Goal: Navigation & Orientation: Find specific page/section

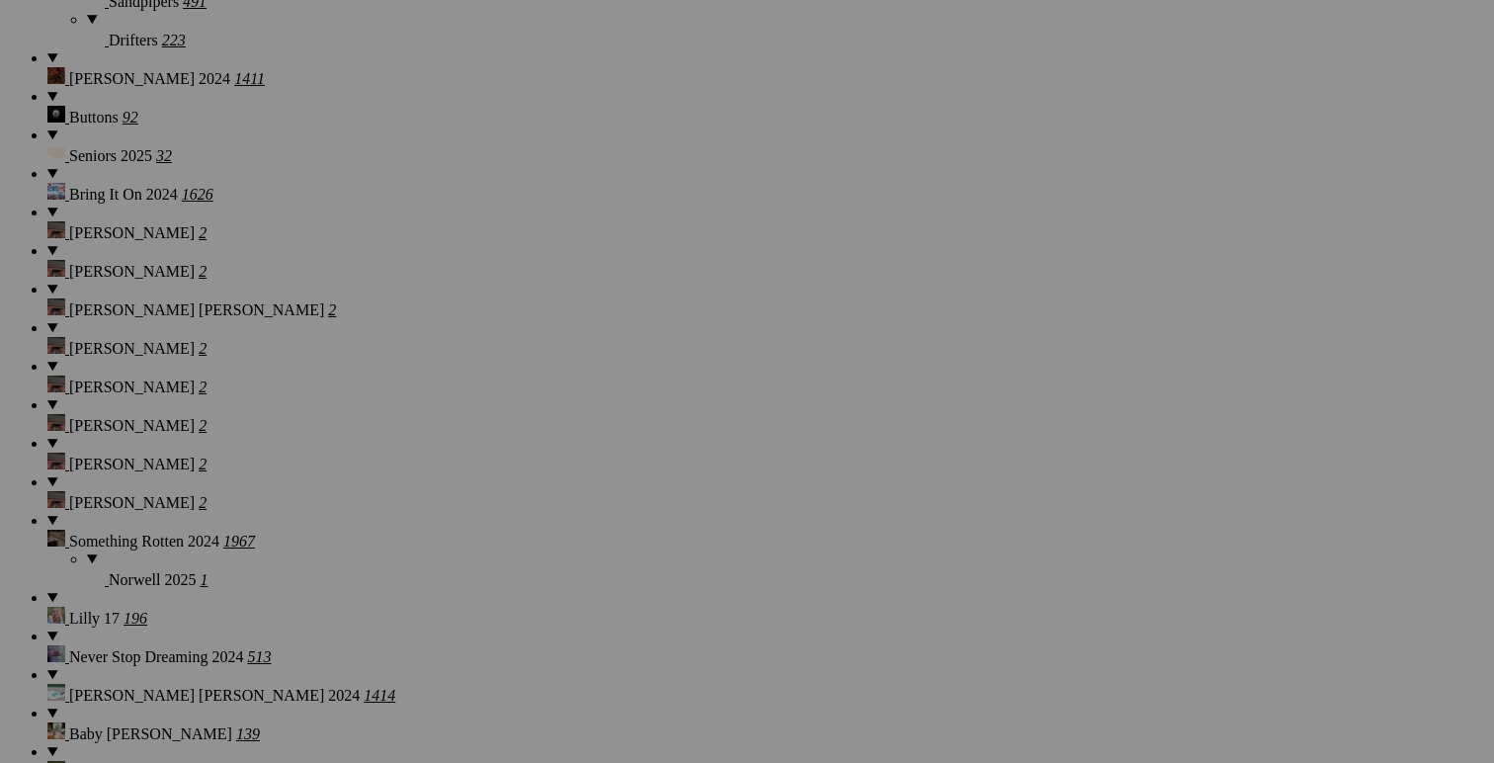
scroll to position [2712, 0]
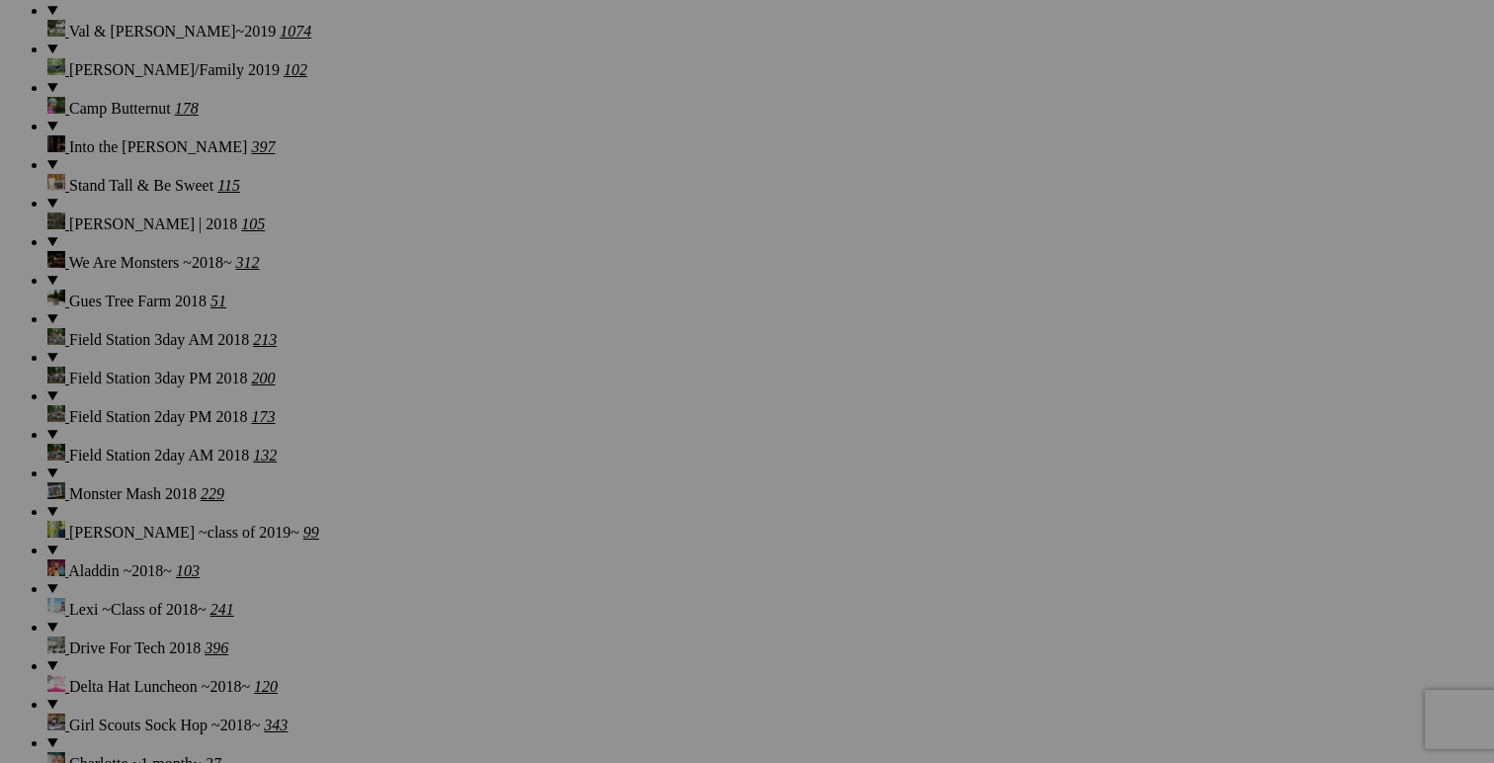
scroll to position [8863, 0]
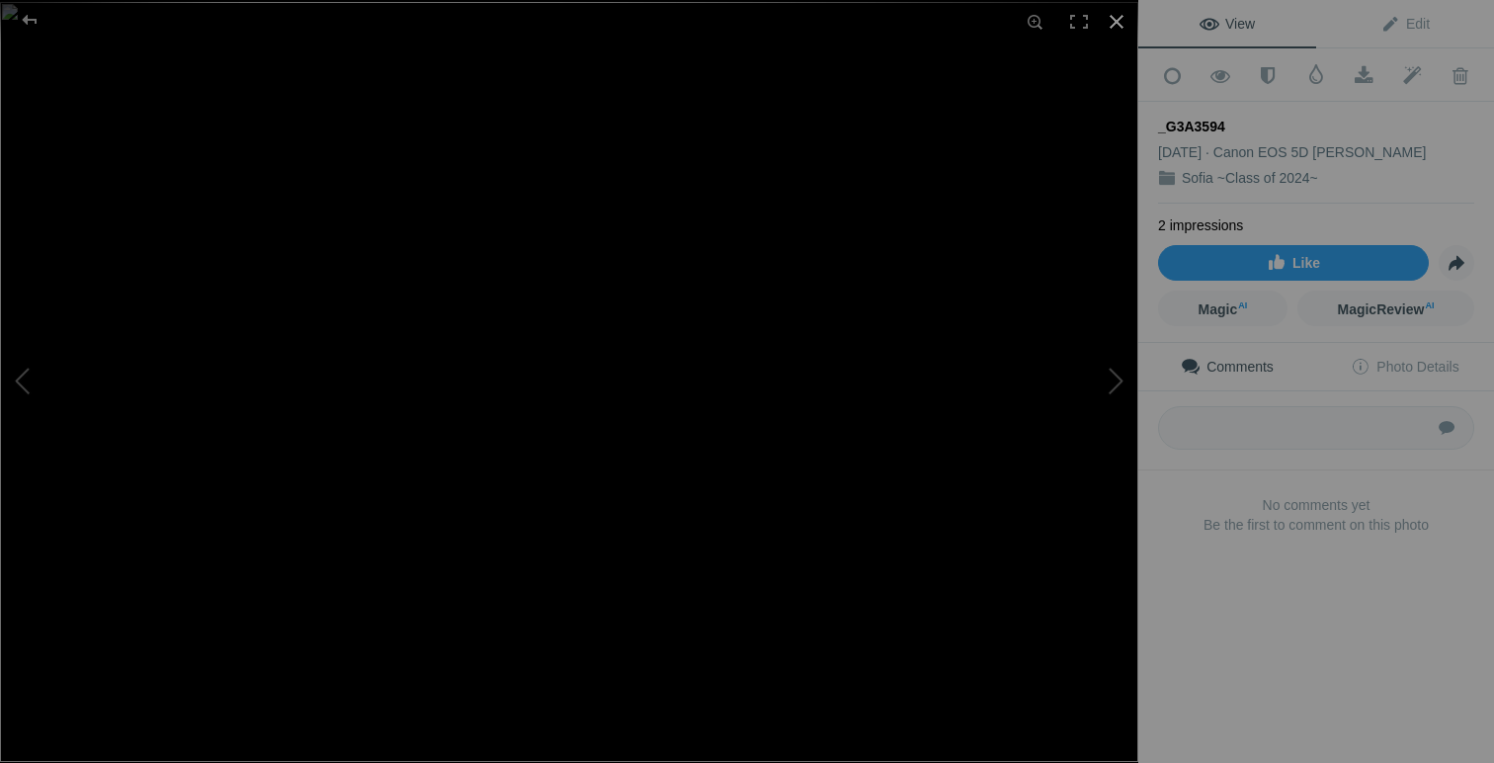
click at [1120, 19] on div at bounding box center [1116, 21] width 43 height 43
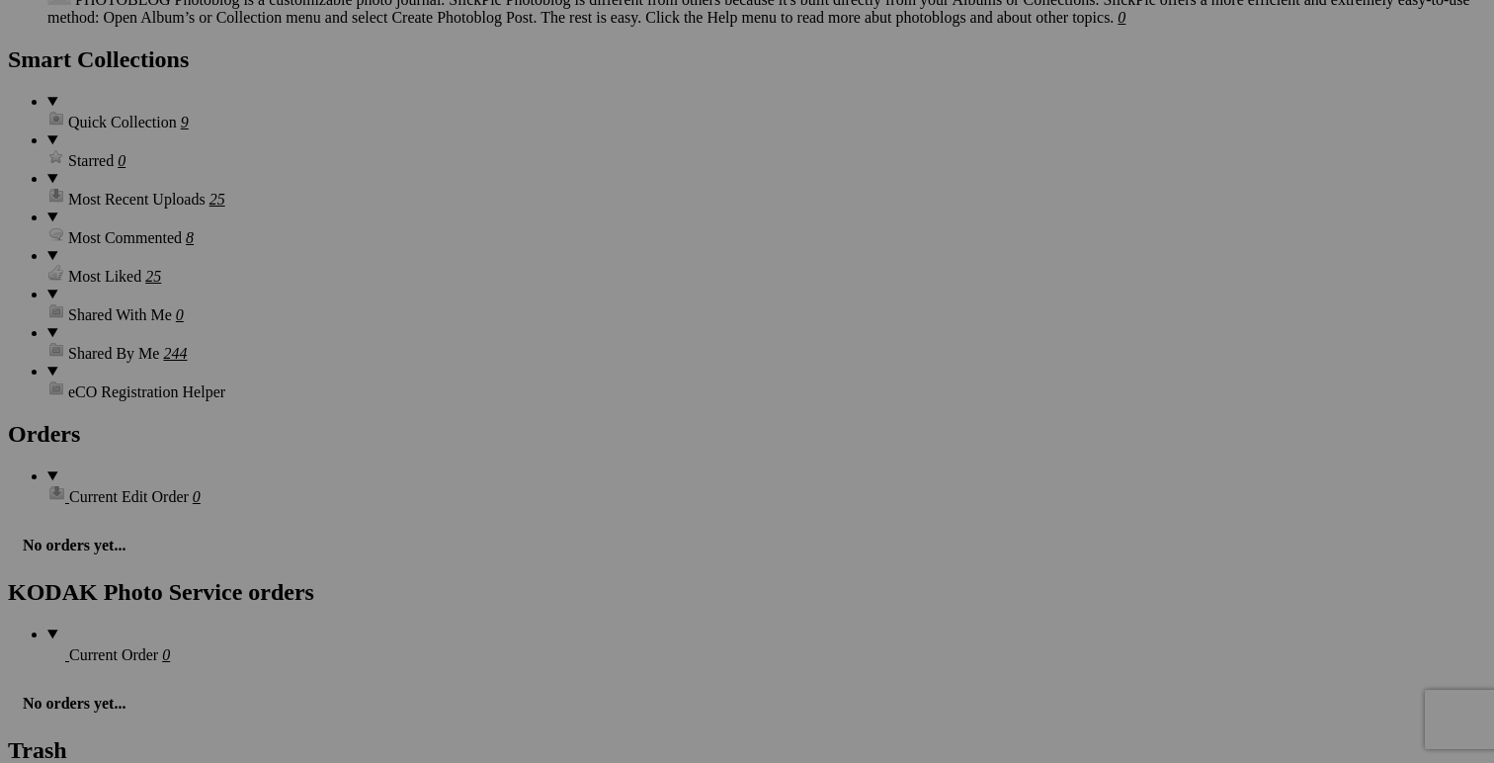
scroll to position [12326, 0]
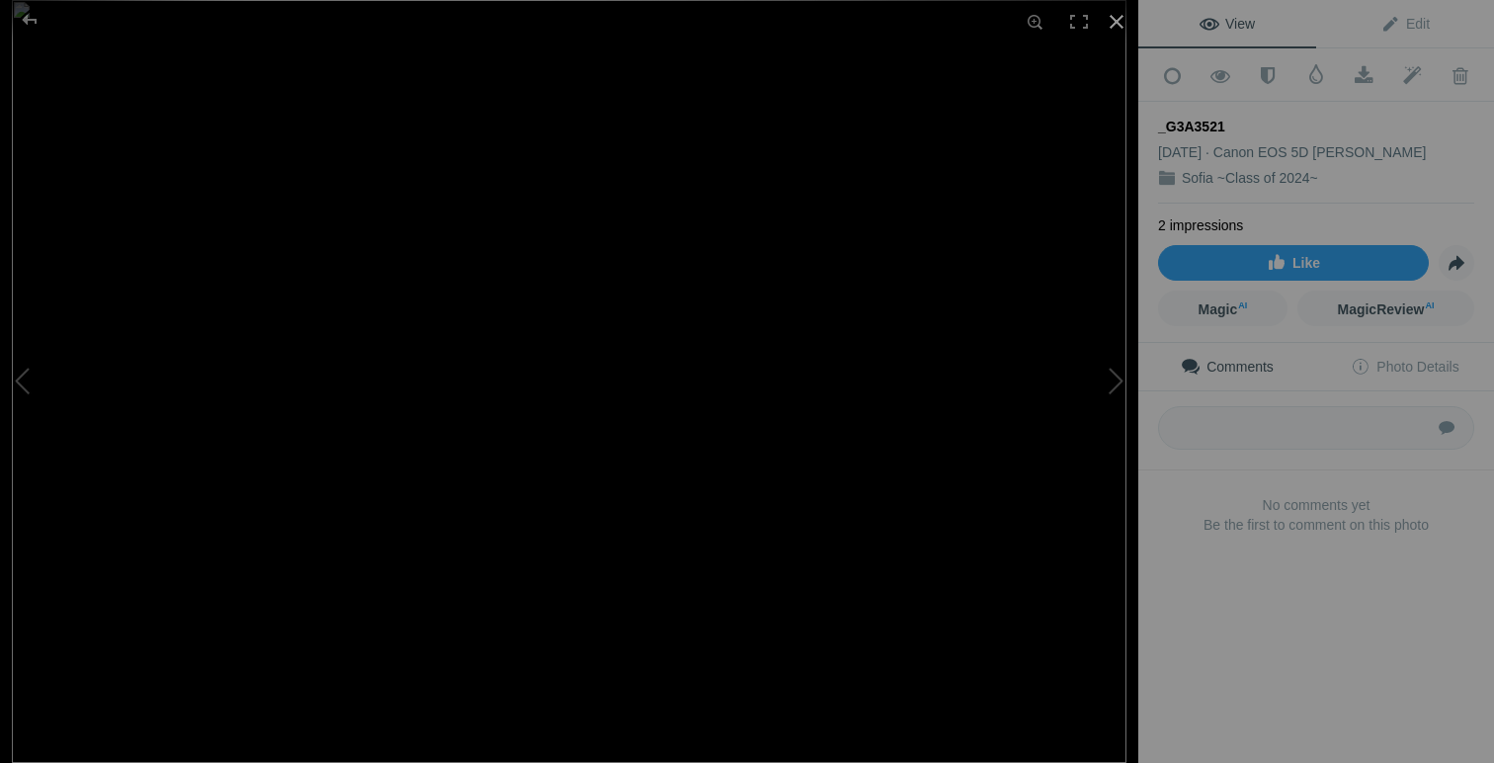
click at [1124, 21] on div at bounding box center [1116, 21] width 43 height 43
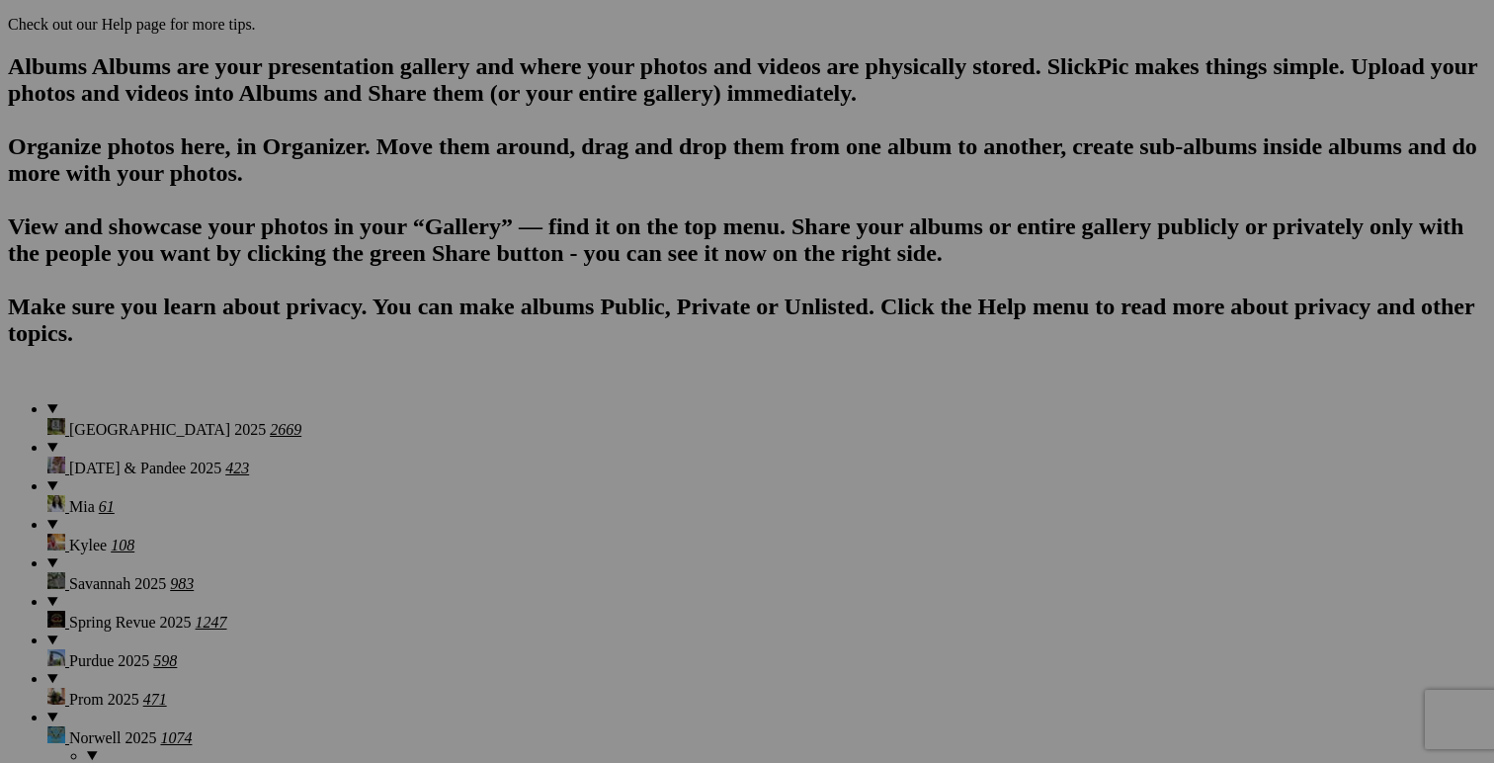
scroll to position [0, 0]
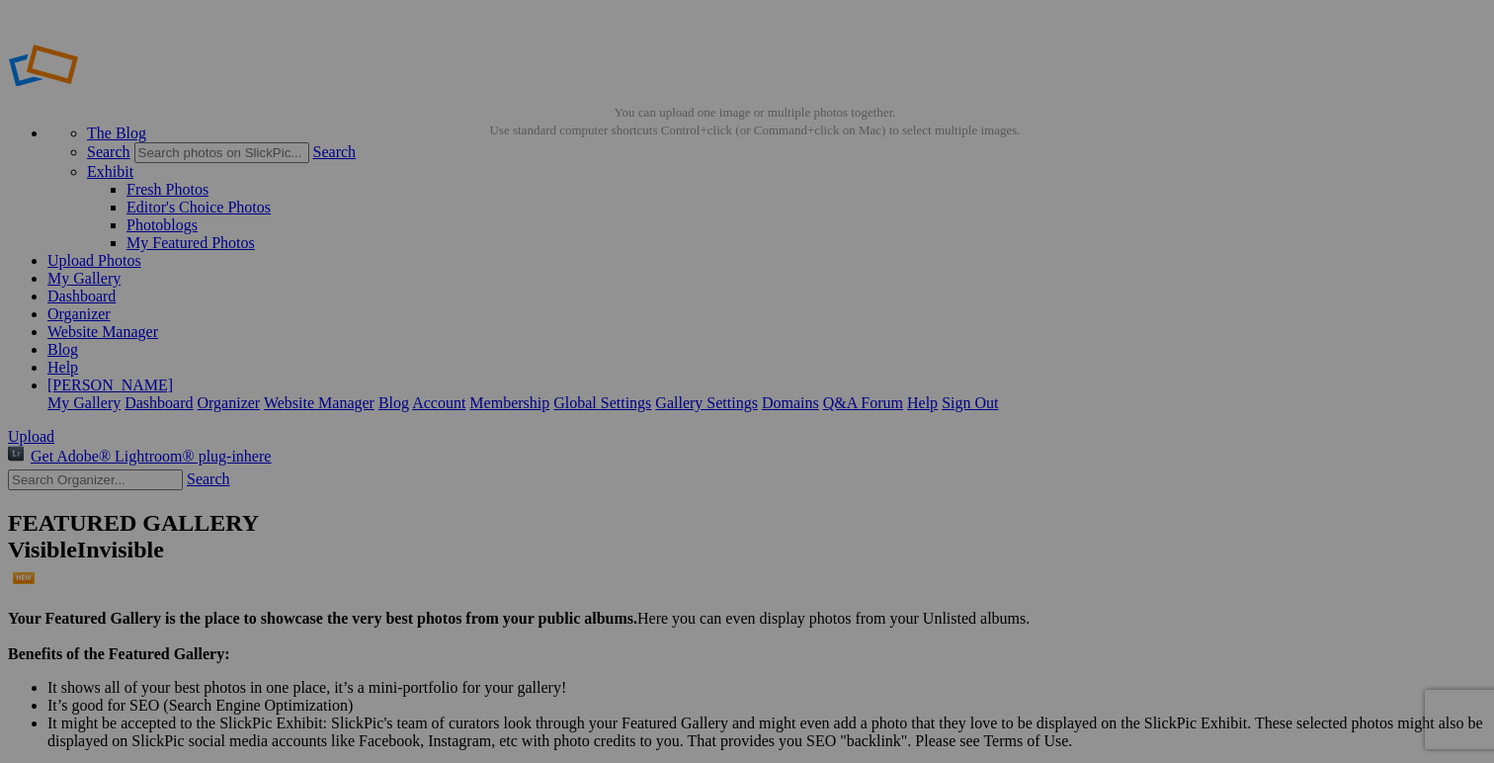
click at [111, 305] on link "Organizer" at bounding box center [78, 313] width 63 height 17
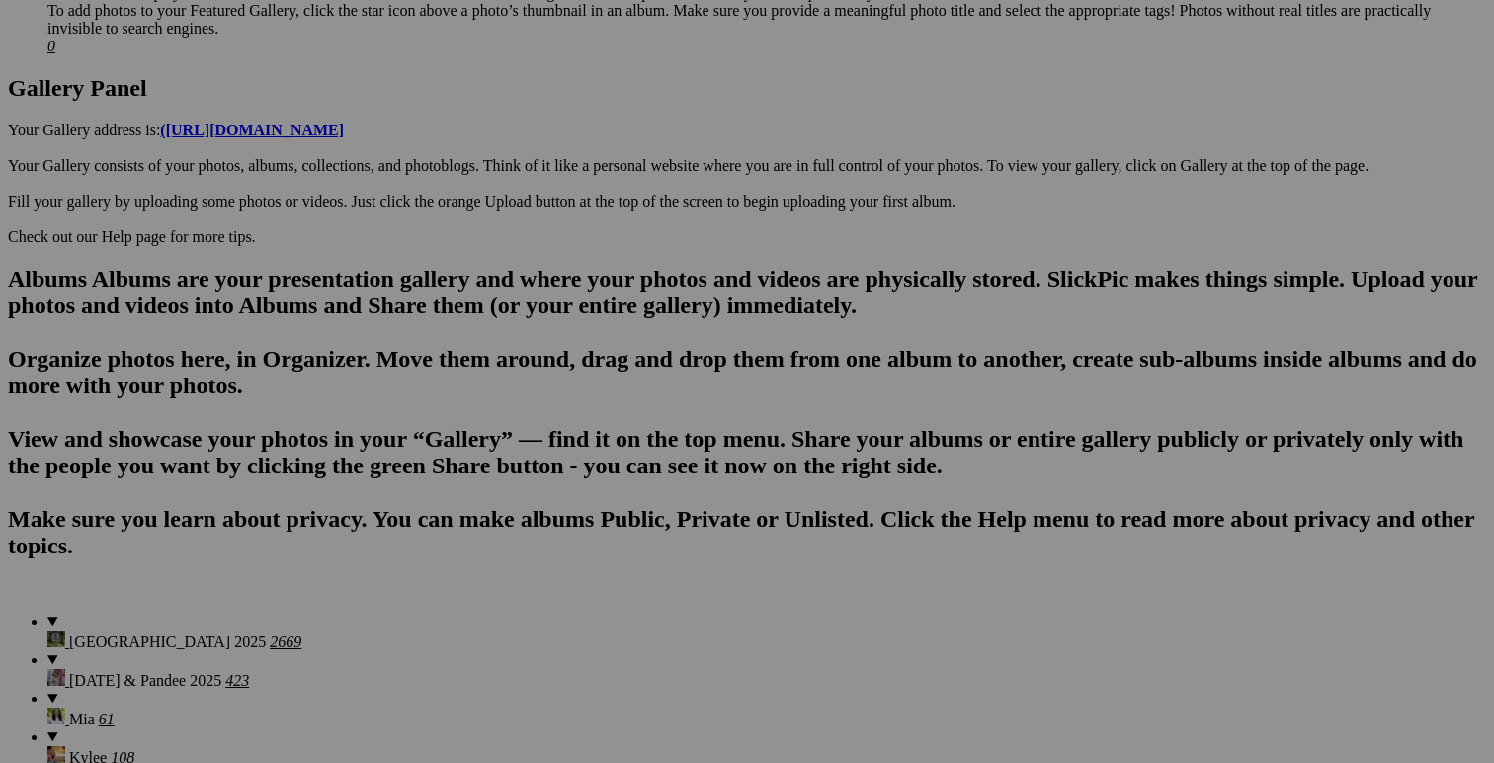
scroll to position [997, 0]
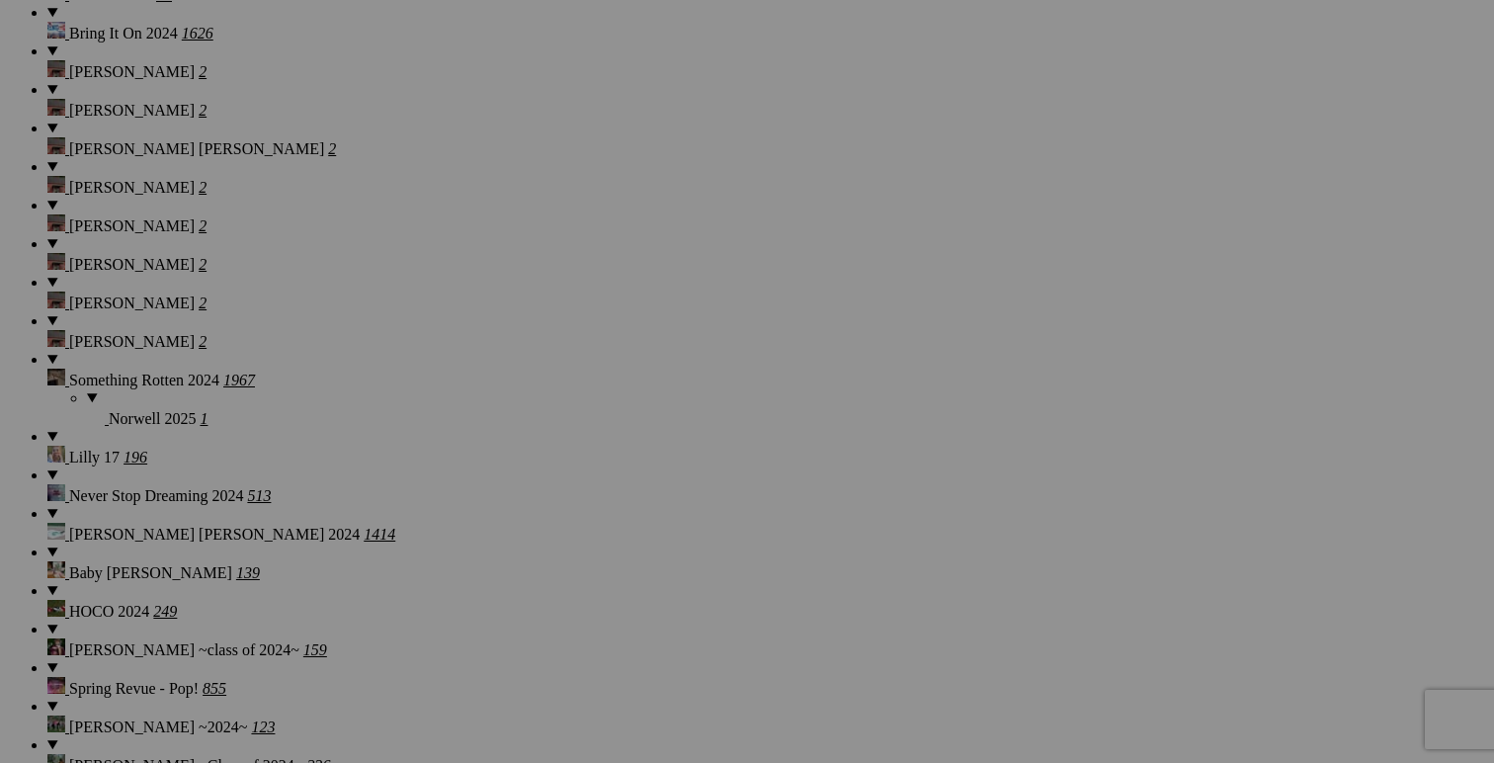
scroll to position [2886, 0]
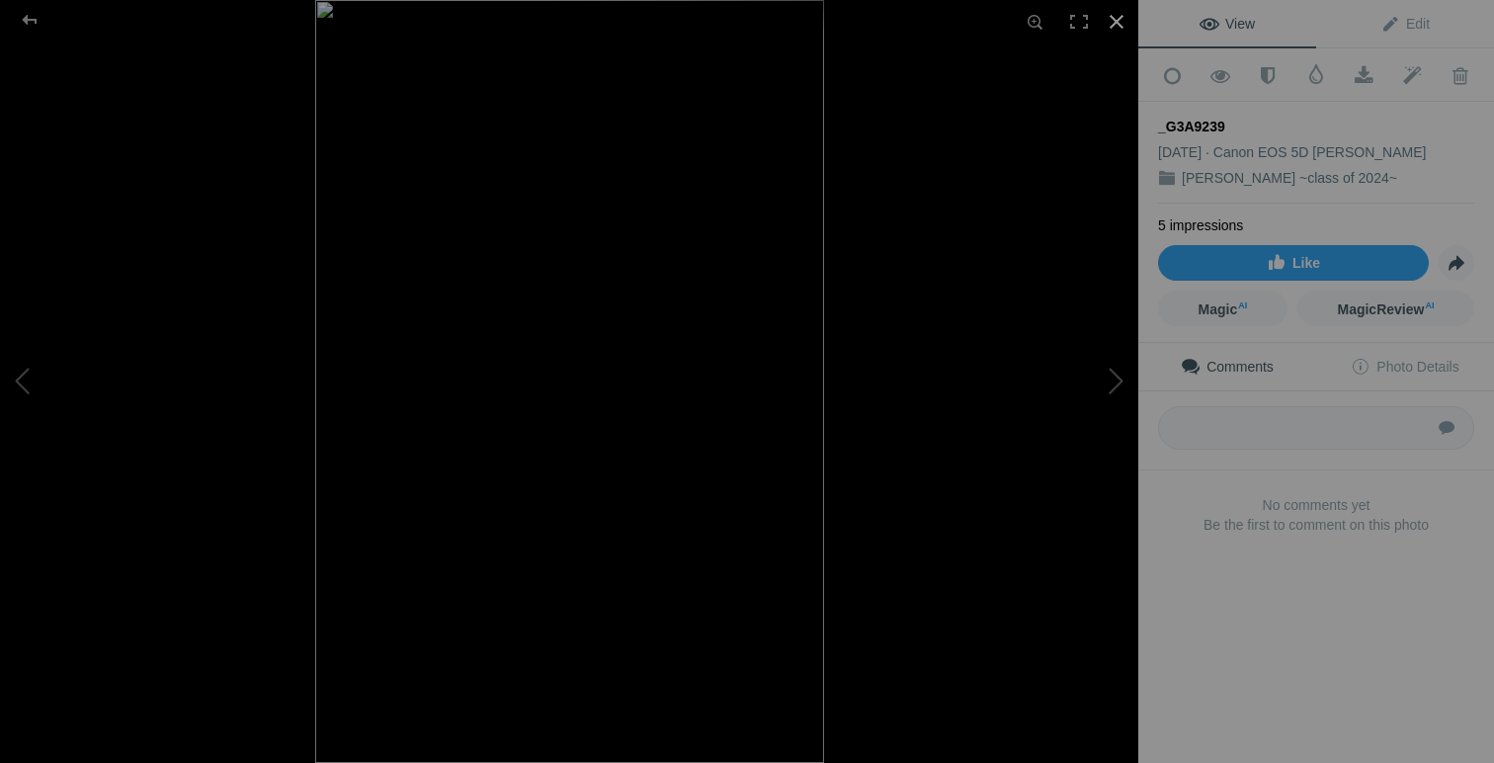
click at [1120, 10] on div at bounding box center [1116, 21] width 43 height 43
